Goal: Find contact information: Find contact information

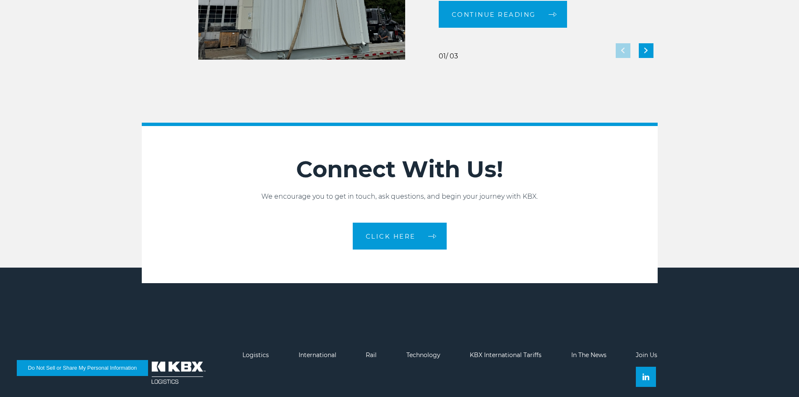
scroll to position [1868, 0]
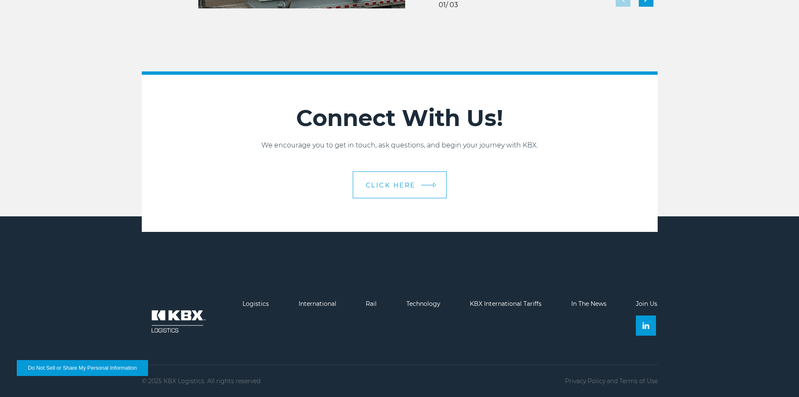
click at [399, 185] on span "CLICK HERE" at bounding box center [391, 185] width 50 height 6
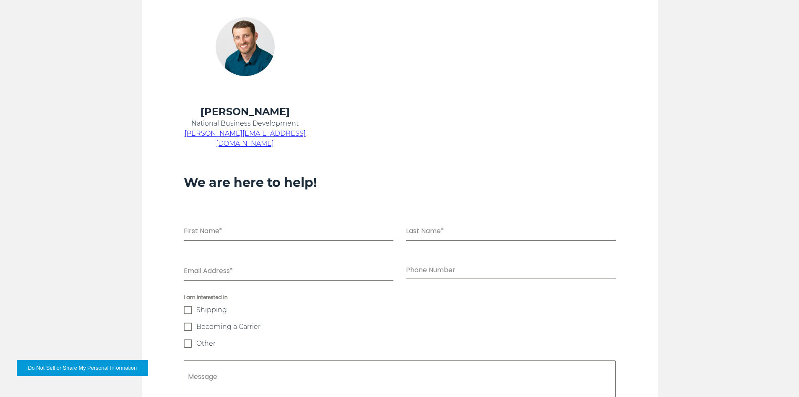
scroll to position [338, 0]
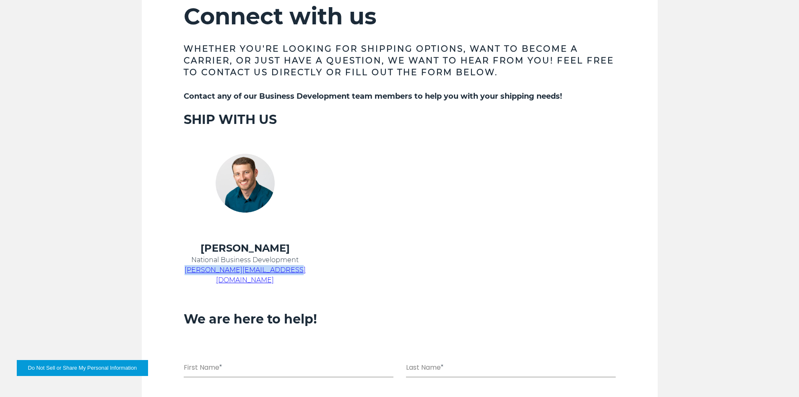
drag, startPoint x: 211, startPoint y: 267, endPoint x: 197, endPoint y: 268, distance: 14.3
click at [193, 269] on p "chris.kein@kbxlogistics.com" at bounding box center [245, 275] width 123 height 20
copy span "chris.kein@kbxlogistics.com"
